Goal: Task Accomplishment & Management: Register for event/course

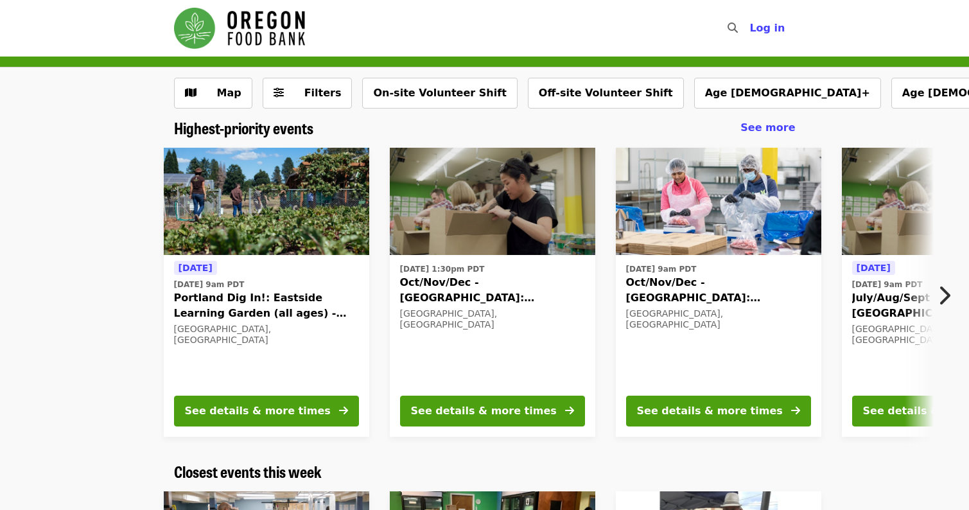
click at [232, 42] on img "Main navigation" at bounding box center [239, 28] width 131 height 41
click at [211, 83] on button "Map" at bounding box center [213, 93] width 78 height 31
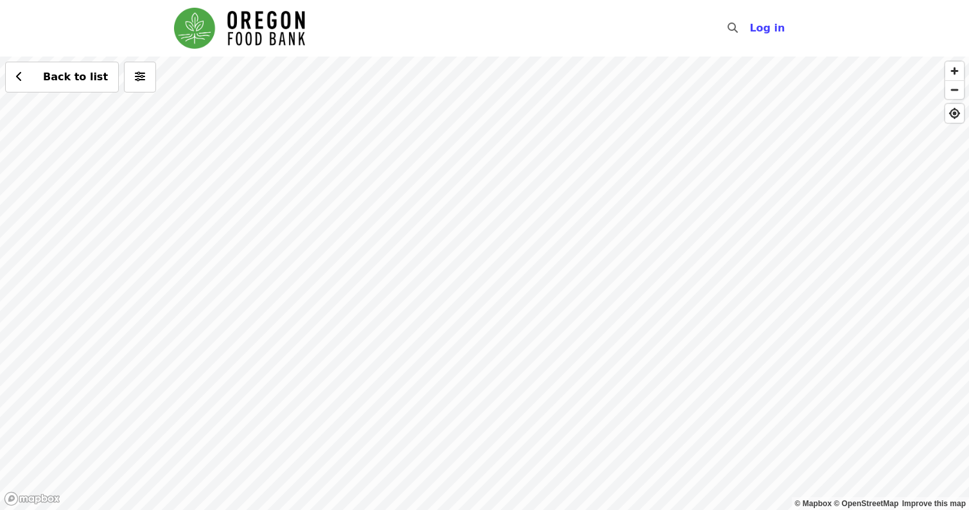
drag, startPoint x: 134, startPoint y: 198, endPoint x: 605, endPoint y: 315, distance: 485.4
click at [616, 324] on div "Back to list" at bounding box center [484, 282] width 969 height 453
drag, startPoint x: 619, startPoint y: 401, endPoint x: 610, endPoint y: 325, distance: 76.3
click at [619, 331] on div "Back to list" at bounding box center [484, 282] width 969 height 453
click at [387, 331] on div "Back to list" at bounding box center [484, 282] width 969 height 453
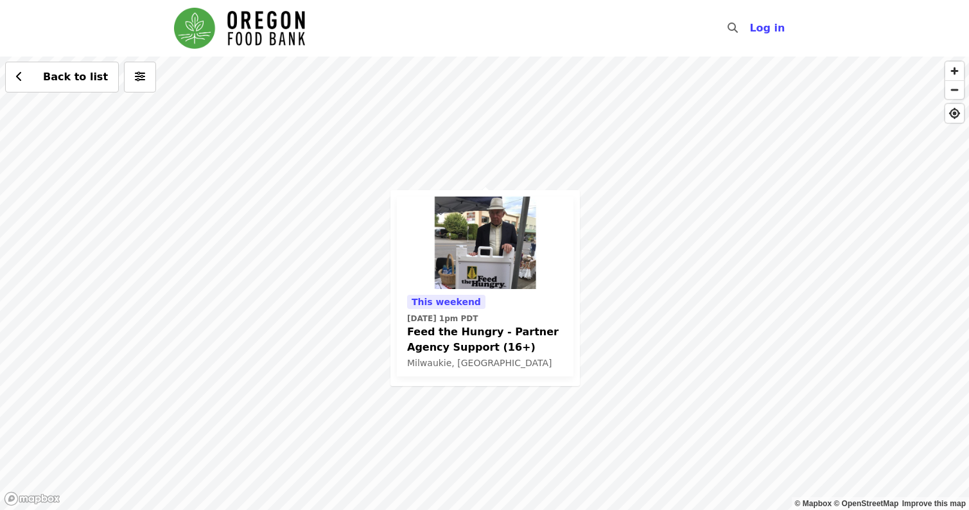
click at [432, 349] on span "Feed the Hungry - Partner Agency Support (16+)" at bounding box center [485, 339] width 156 height 31
click at [640, 193] on div "This weekend [DATE] 1pm PDT Feed the Hungry - Partner Agency Support (16+) [GEO…" at bounding box center [484, 282] width 969 height 453
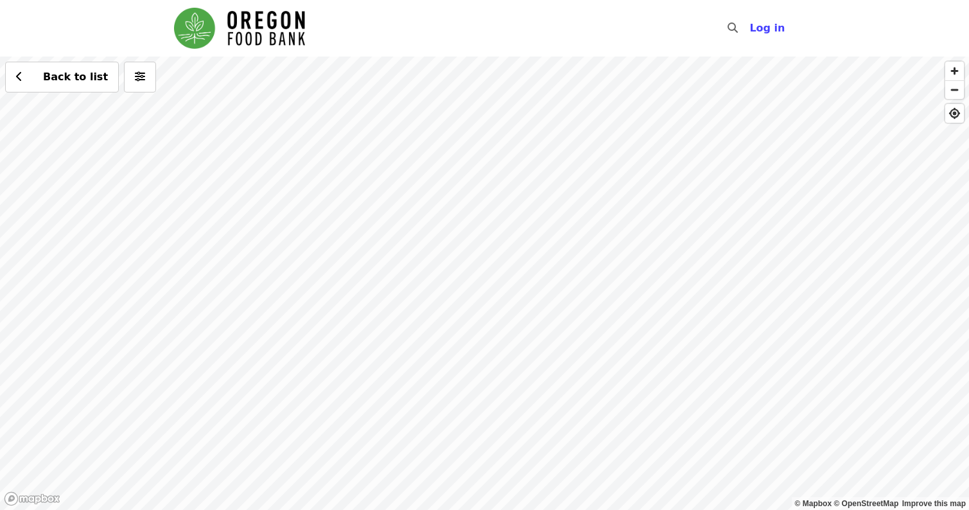
drag, startPoint x: 640, startPoint y: 193, endPoint x: 574, endPoint y: 415, distance: 231.8
click at [574, 415] on div "Back to list" at bounding box center [484, 282] width 969 height 453
drag, startPoint x: 598, startPoint y: 376, endPoint x: 595, endPoint y: 284, distance: 91.9
click at [595, 284] on div "Back to list" at bounding box center [484, 282] width 969 height 453
drag, startPoint x: 659, startPoint y: 223, endPoint x: 643, endPoint y: 363, distance: 140.2
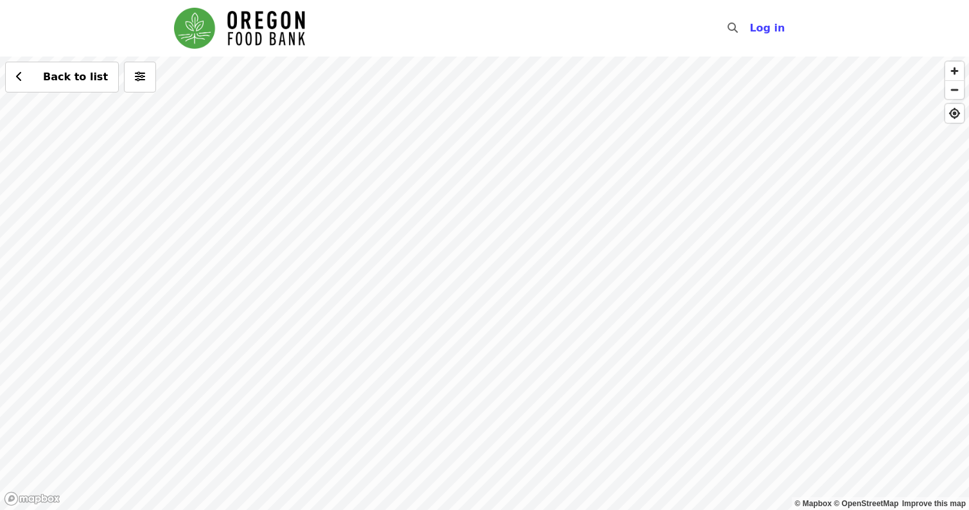
click at [628, 403] on div "Back to list" at bounding box center [484, 282] width 969 height 453
click at [718, 273] on div "Back to list" at bounding box center [484, 282] width 969 height 453
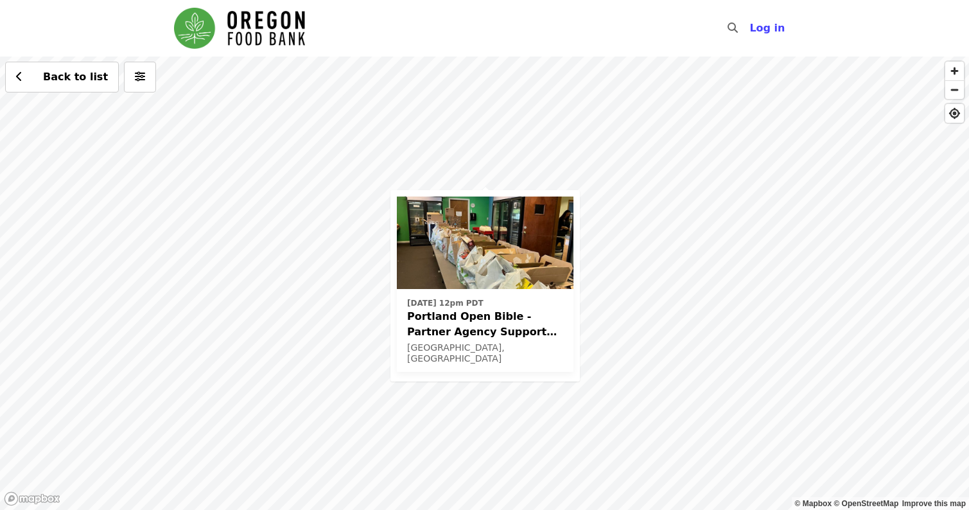
click at [525, 311] on span "Portland Open Bible - Partner Agency Support (16+)" at bounding box center [485, 324] width 156 height 31
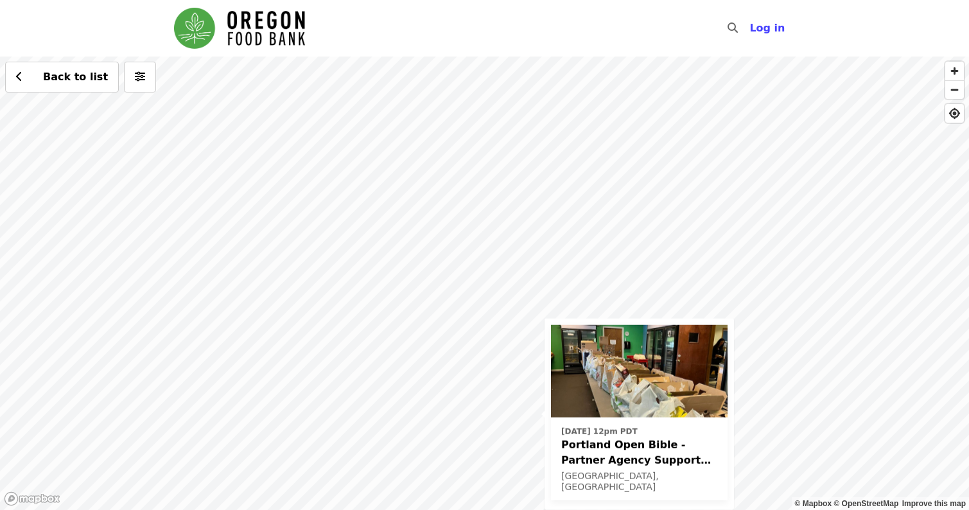
drag, startPoint x: 535, startPoint y: 109, endPoint x: 585, endPoint y: 317, distance: 214.0
click at [593, 340] on div "[DATE] 12pm PDT Portland Open Bible - Partner Agency Support (16+) [GEOGRAPHIC_…" at bounding box center [484, 282] width 969 height 453
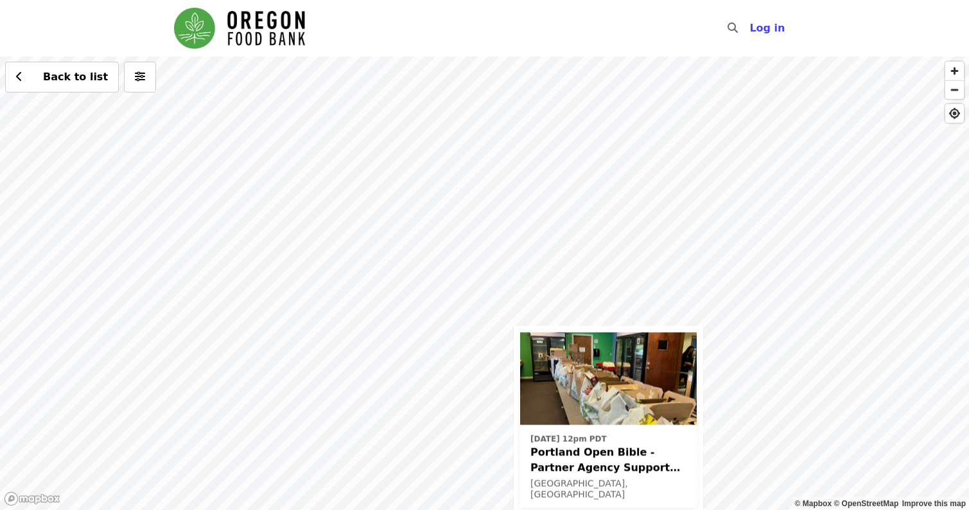
drag, startPoint x: 482, startPoint y: 172, endPoint x: 548, endPoint y: 277, distance: 124.1
click at [548, 277] on div "[DATE] 12pm PDT Portland Open Bible - Partner Agency Support (16+) [GEOGRAPHIC_…" at bounding box center [484, 282] width 969 height 453
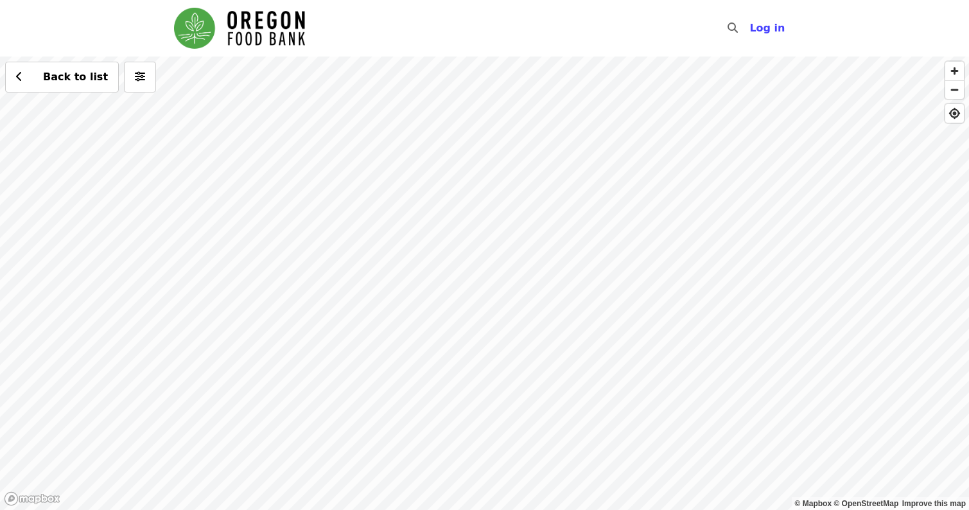
click at [543, 245] on div "[DATE] 12pm PDT Portland Open Bible - Partner Agency Support (16+) [GEOGRAPHIC_…" at bounding box center [484, 282] width 969 height 453
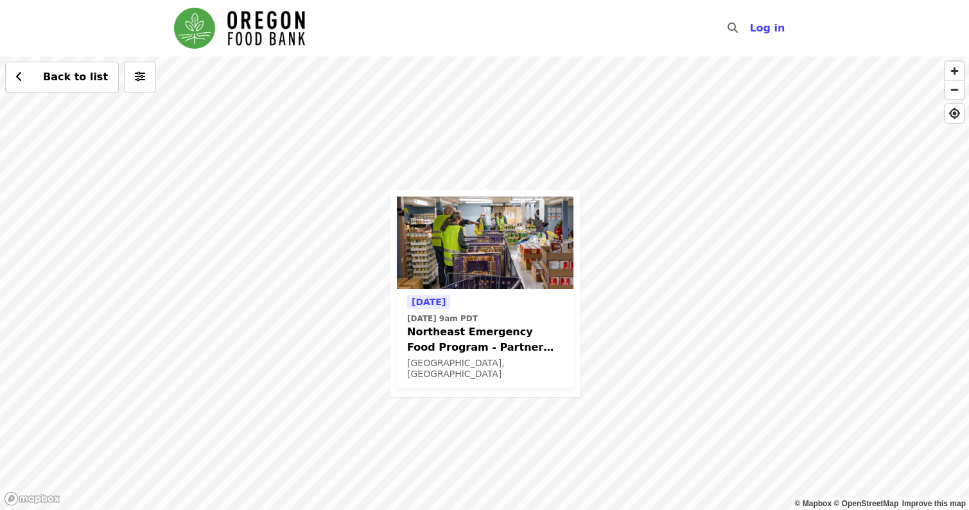
click at [519, 330] on span "Northeast Emergency Food Program - Partner Agency Support" at bounding box center [485, 339] width 156 height 31
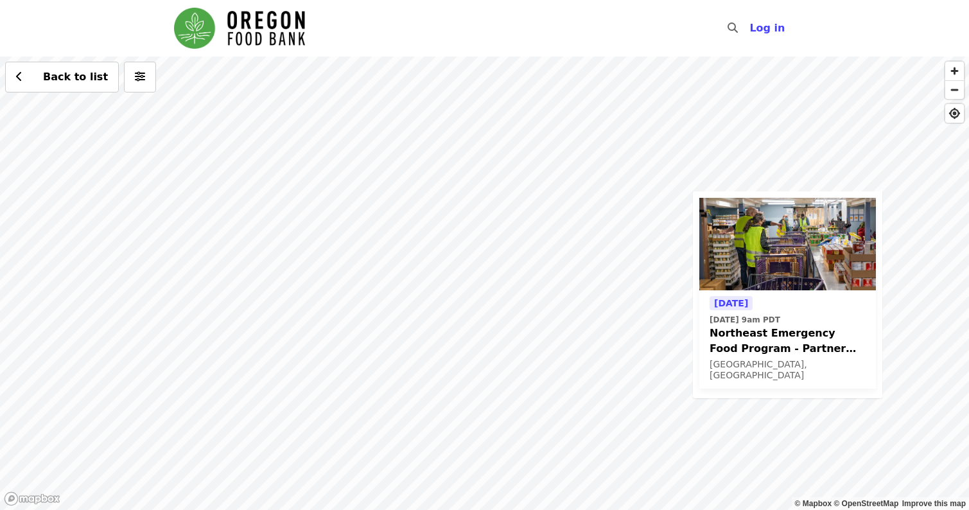
drag, startPoint x: 351, startPoint y: 183, endPoint x: 779, endPoint y: 182, distance: 428.9
click at [779, 182] on div "[DATE] [DATE] 9am PDT Northeast Emergency Food Program - Partner Agency Support…" at bounding box center [484, 282] width 969 height 453
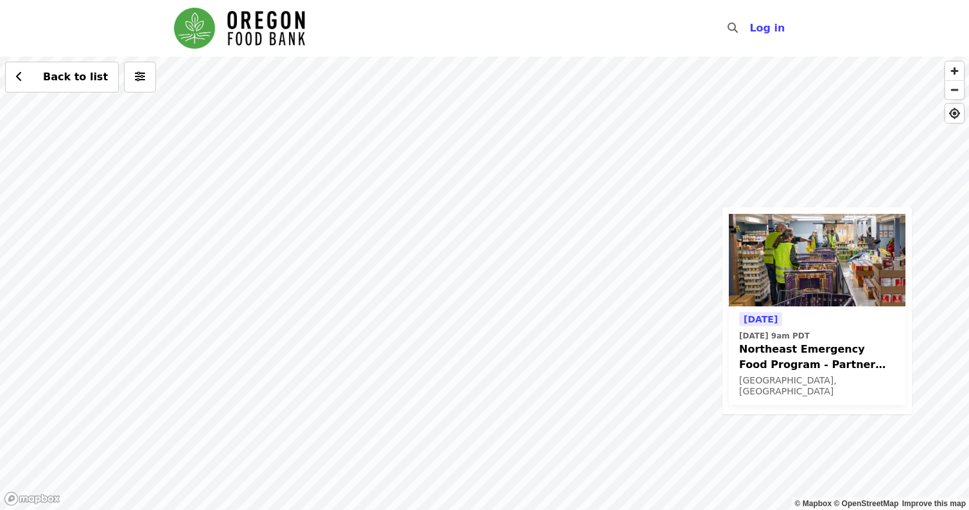
click at [698, 214] on div "[DATE] [DATE] 9am PDT Northeast Emergency Food Program - Partner Agency Support…" at bounding box center [484, 282] width 969 height 453
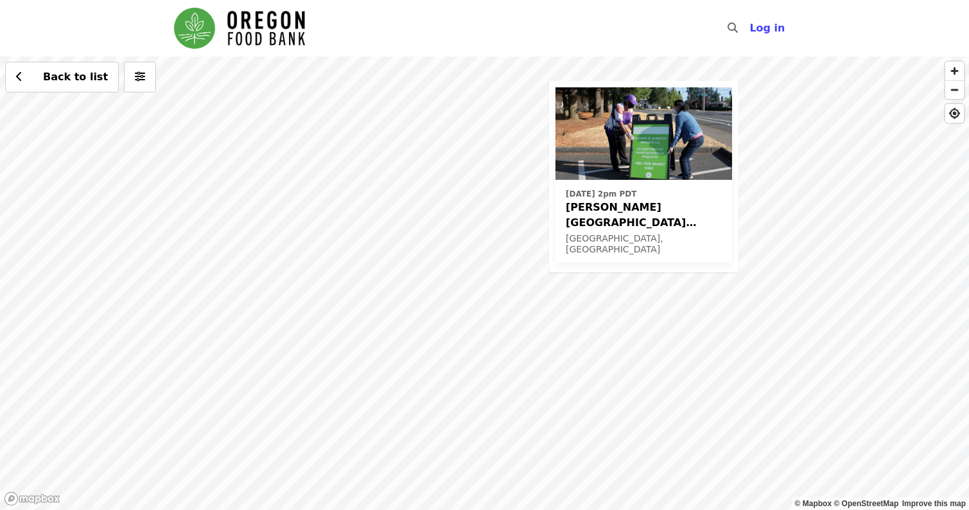
drag, startPoint x: 214, startPoint y: 266, endPoint x: 363, endPoint y: 168, distance: 178.1
click at [363, 168] on div "[DATE] 2pm PDT [PERSON_NAME][GEOGRAPHIC_DATA] (Latino Network) - Free Food Mark…" at bounding box center [484, 282] width 969 height 453
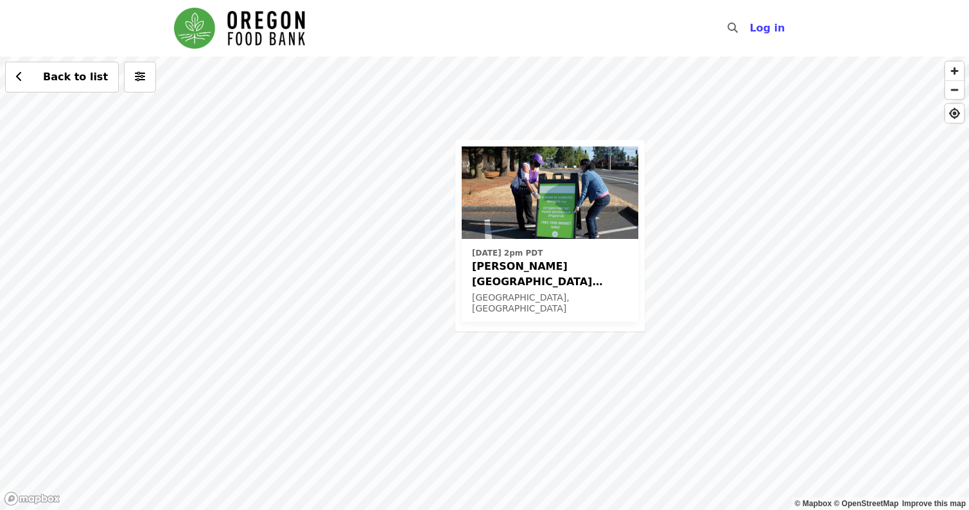
click at [418, 232] on div "[DATE] 2pm PDT [PERSON_NAME][GEOGRAPHIC_DATA] (Latino Network) - Free Food Mark…" at bounding box center [484, 282] width 969 height 453
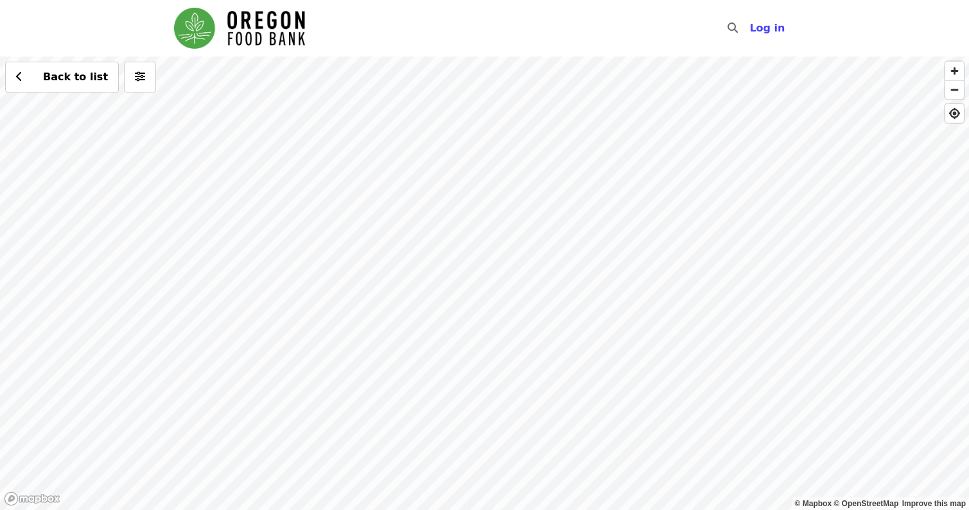
drag, startPoint x: 449, startPoint y: 161, endPoint x: 399, endPoint y: 502, distance: 345.2
click at [399, 502] on div "Back to list" at bounding box center [484, 282] width 969 height 453
click at [528, 194] on div "Back to list" at bounding box center [484, 282] width 969 height 453
click at [460, 267] on div "Back to list" at bounding box center [484, 282] width 969 height 453
click at [495, 284] on span "See 4 actions at this location" at bounding box center [462, 286] width 168 height 12
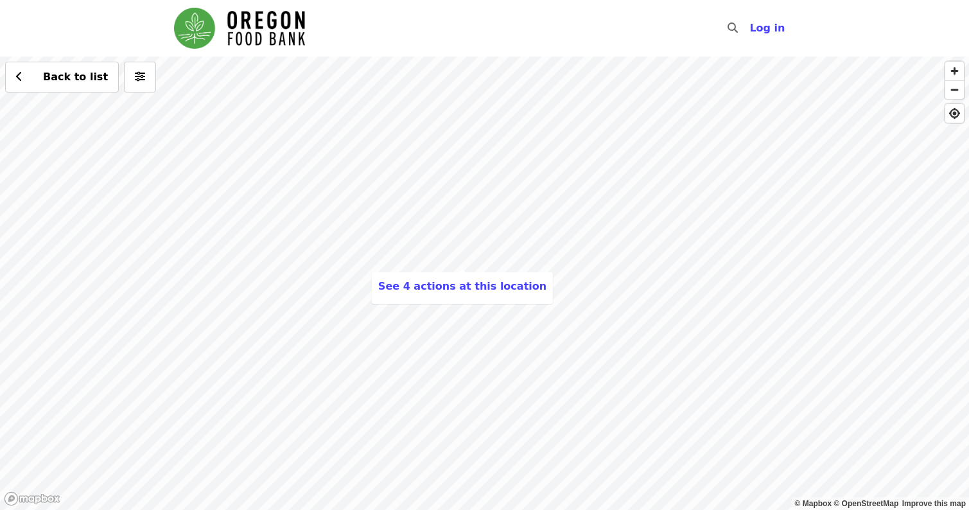
click at [501, 315] on div "See 4 actions at this location Back to list" at bounding box center [484, 282] width 969 height 453
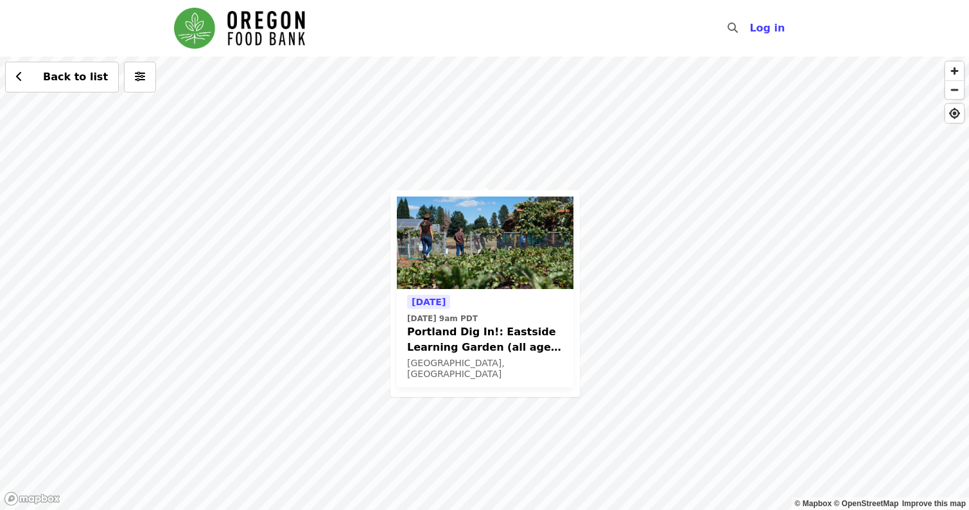
click at [446, 144] on div "[DATE] [DATE] 9am PDT Portland Dig In!: [GEOGRAPHIC_DATA] (all ages) - Aug/Sept…" at bounding box center [484, 282] width 969 height 453
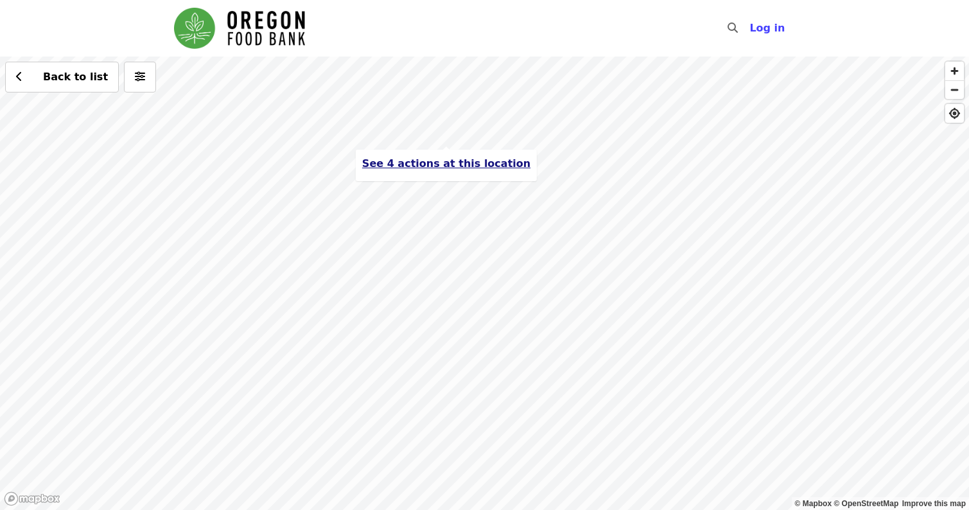
click at [446, 163] on span "See 4 actions at this location" at bounding box center [446, 163] width 168 height 12
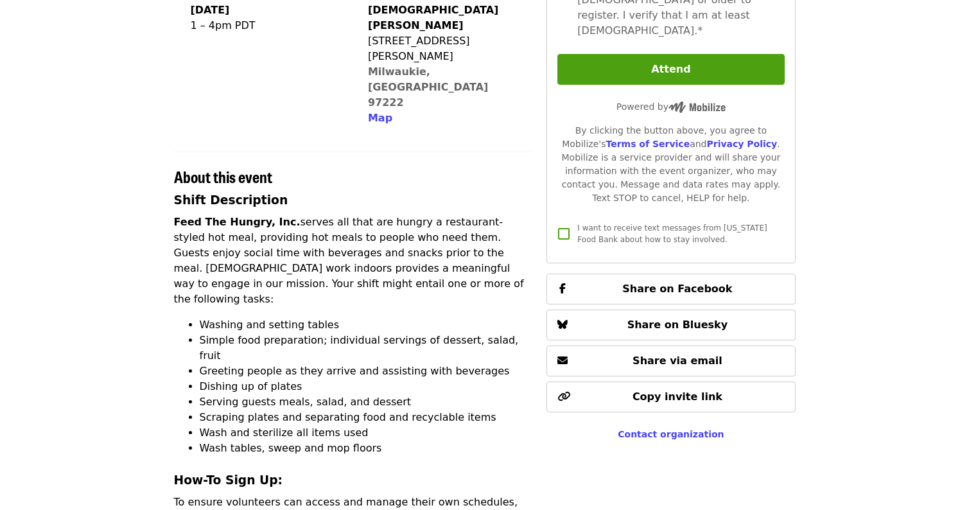
scroll to position [322, 0]
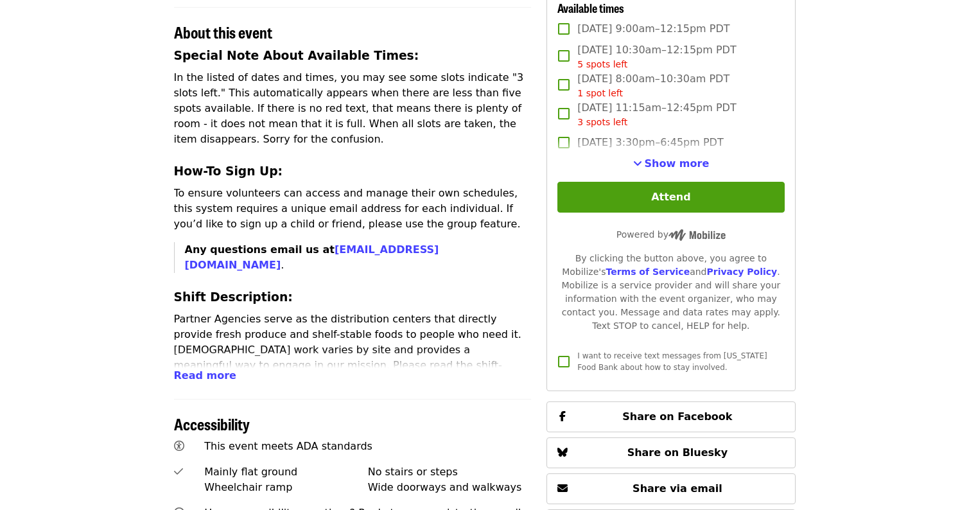
scroll to position [480, 0]
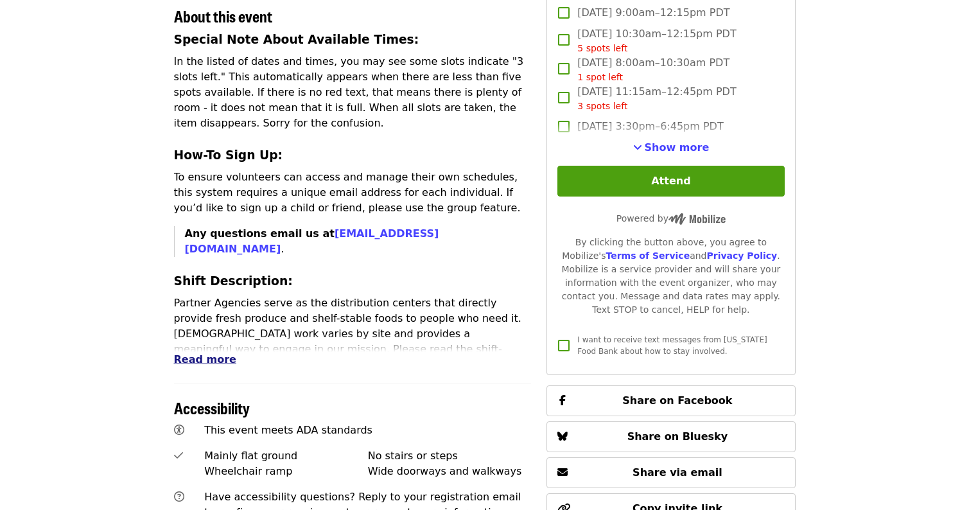
click at [192, 353] on span "Read more" at bounding box center [205, 359] width 62 height 12
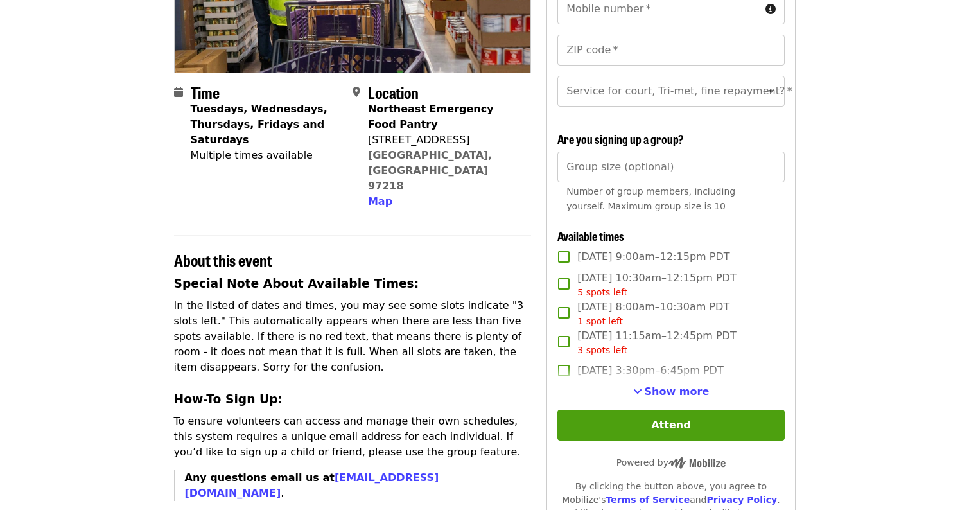
scroll to position [99, 0]
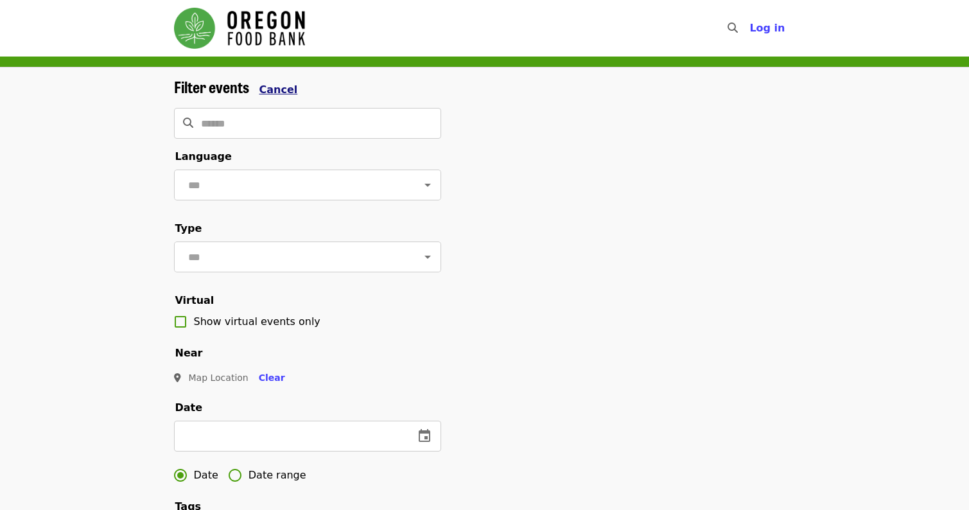
click at [288, 90] on span "Cancel" at bounding box center [278, 89] width 39 height 12
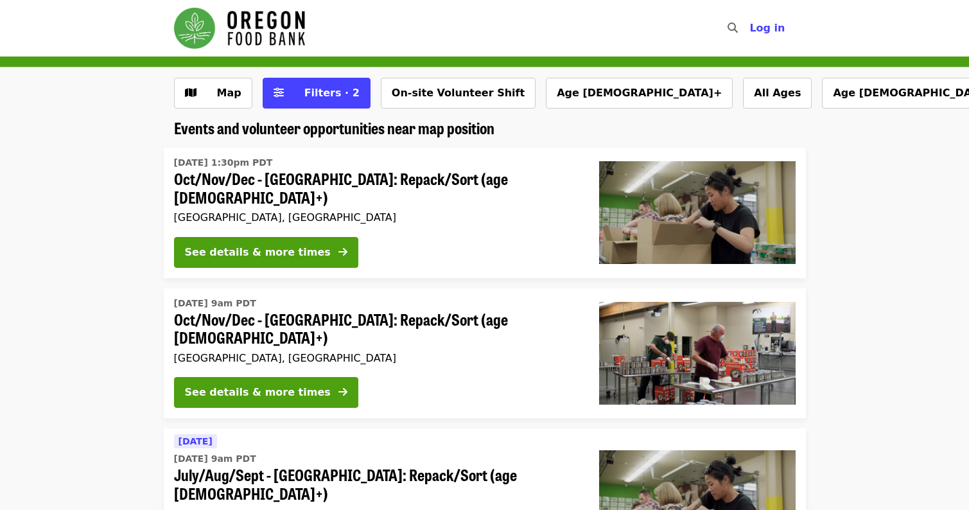
click at [293, 28] on img "Main navigation" at bounding box center [239, 28] width 131 height 41
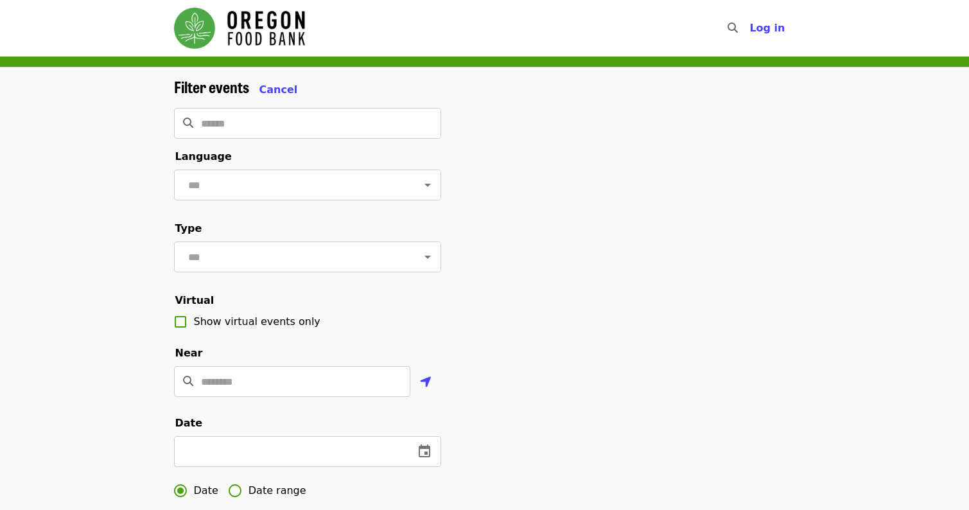
click at [217, 35] on img "Main navigation" at bounding box center [239, 28] width 131 height 41
